Goal: Information Seeking & Learning: Learn about a topic

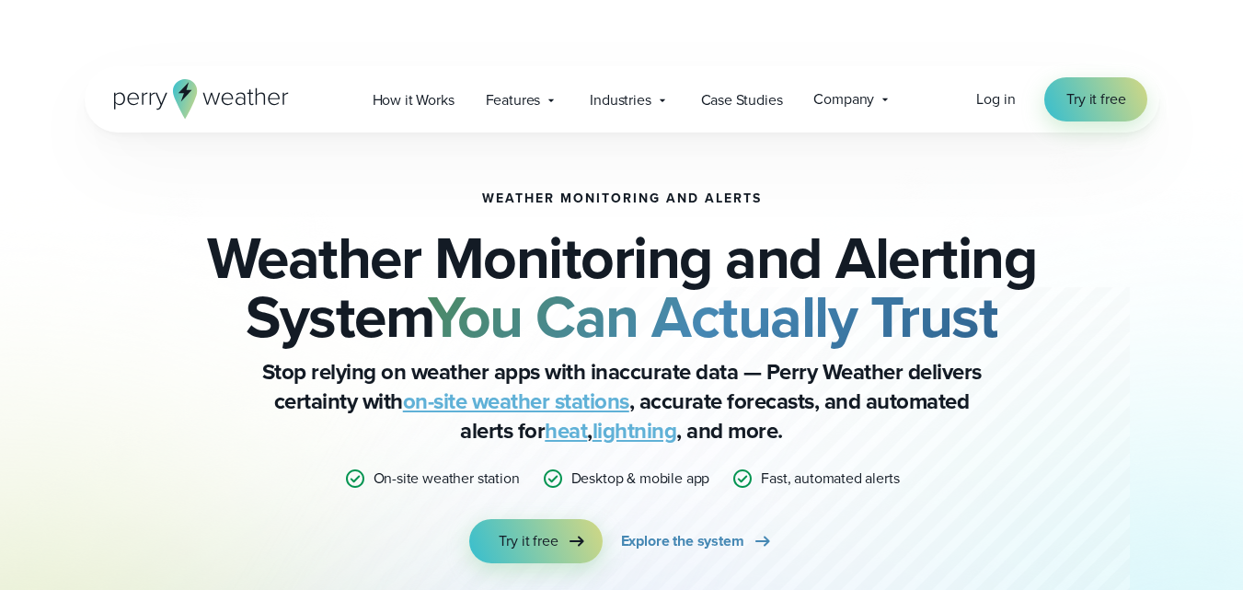
scroll to position [6544, 0]
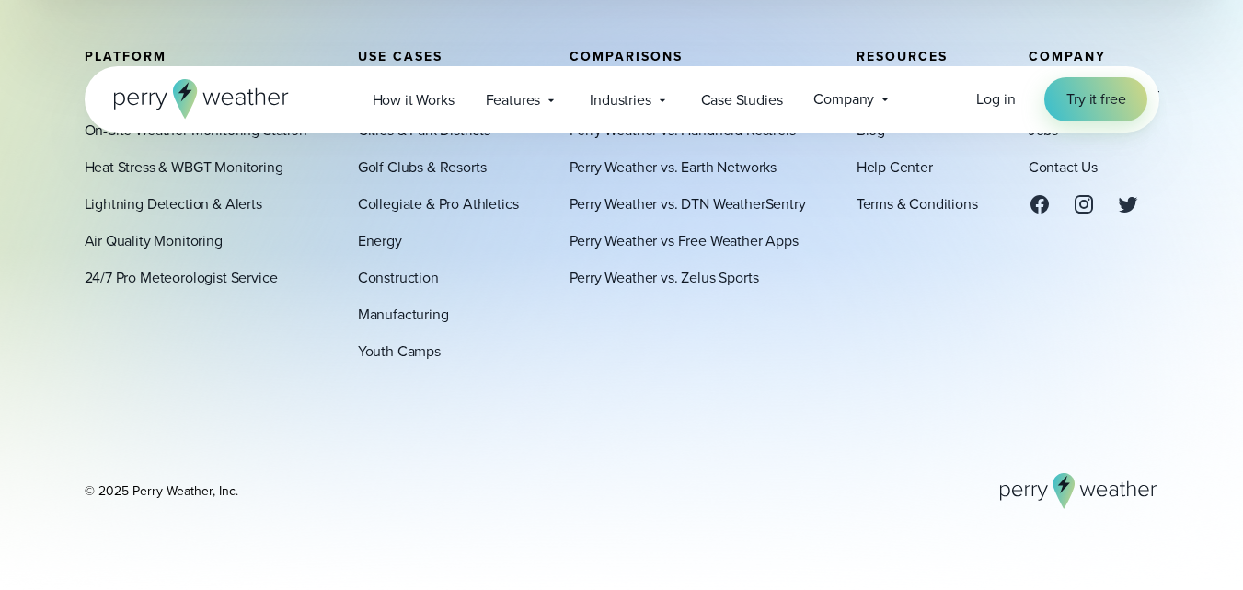
click at [1043, 207] on icon at bounding box center [1039, 204] width 18 height 18
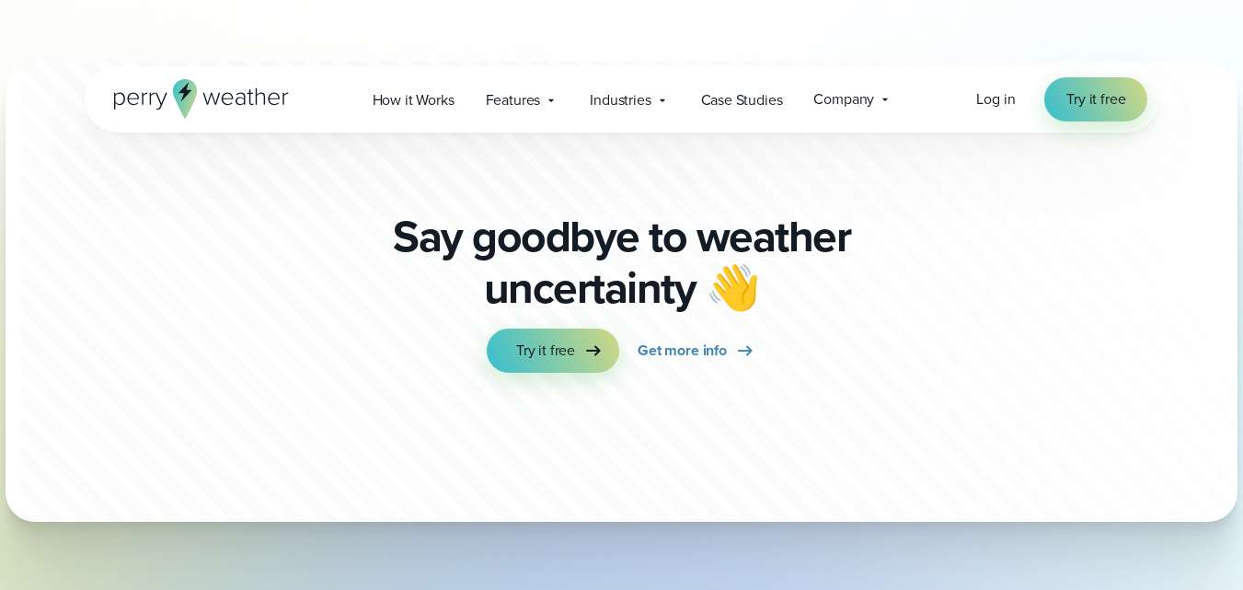
scroll to position [5808, 0]
